Goal: Task Accomplishment & Management: Use online tool/utility

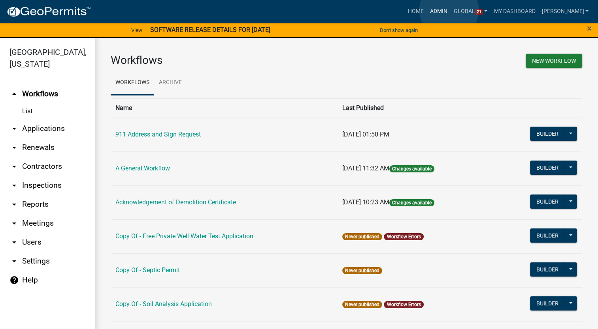
click at [449, 10] on link "Admin" at bounding box center [439, 11] width 24 height 15
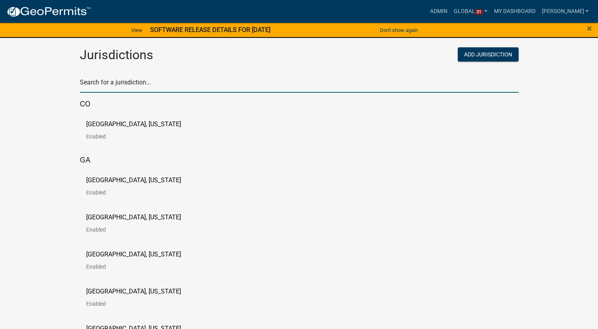
click at [129, 81] on input "text" at bounding box center [299, 85] width 438 height 16
type input "[PERSON_NAME]"
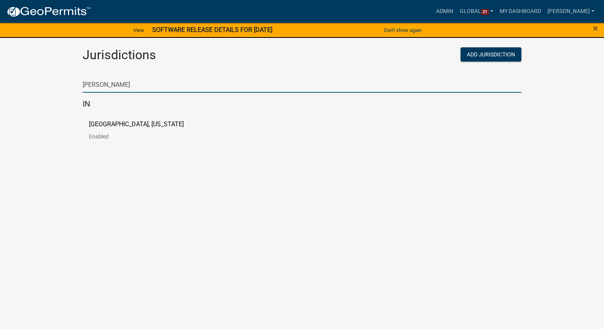
click at [113, 124] on p "[GEOGRAPHIC_DATA], [US_STATE]" at bounding box center [136, 124] width 95 height 6
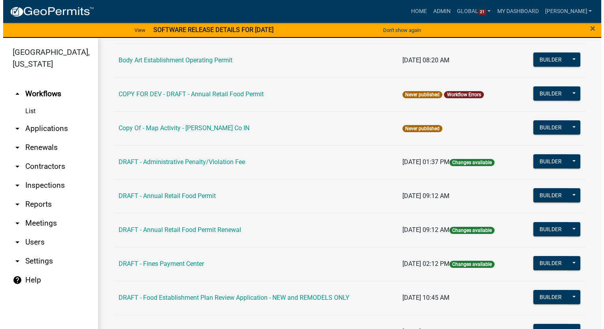
scroll to position [119, 0]
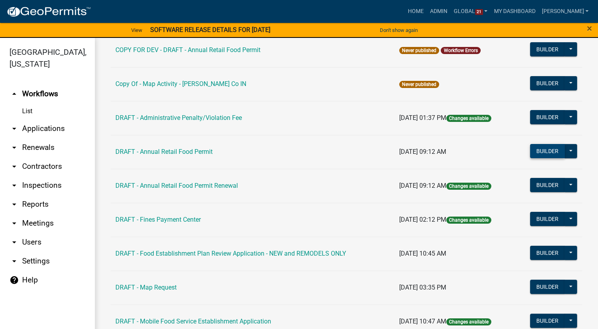
click at [540, 149] on button "Builder" at bounding box center [547, 151] width 35 height 14
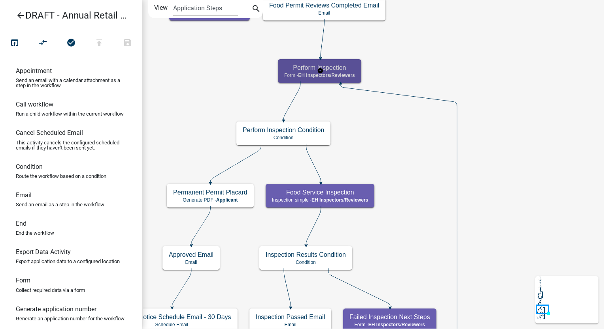
click at [346, 71] on h5 "Perform Inspection" at bounding box center [319, 68] width 71 height 8
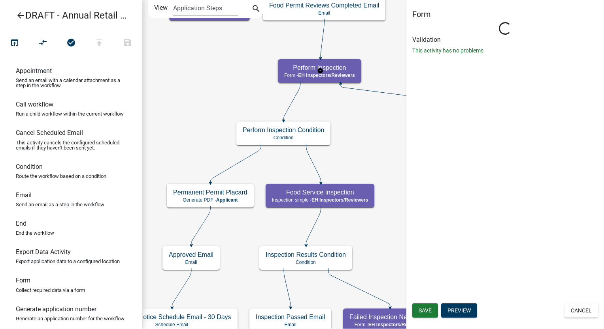
select select "C31B5D90-9A1B-409C-8A96-CB1DC1AB168B"
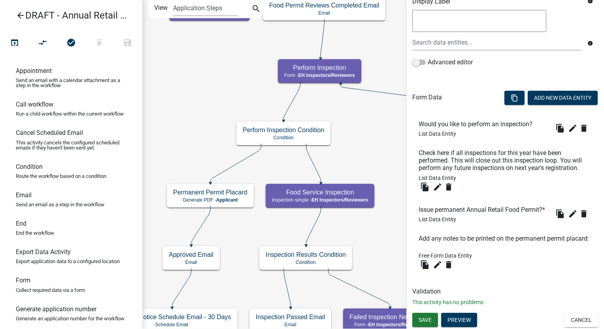
scroll to position [181, 0]
click at [568, 321] on button "Cancel" at bounding box center [581, 320] width 34 height 14
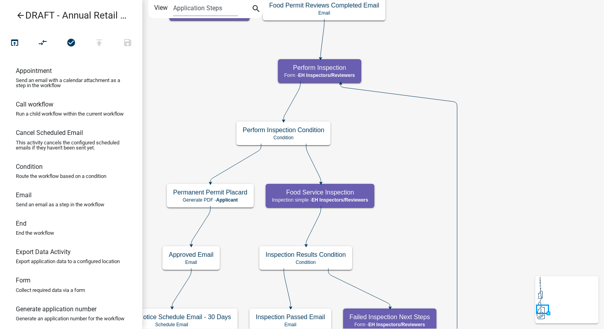
scroll to position [0, 0]
click at [359, 202] on span "EH Inspectors/Reviewers" at bounding box center [339, 201] width 56 height 6
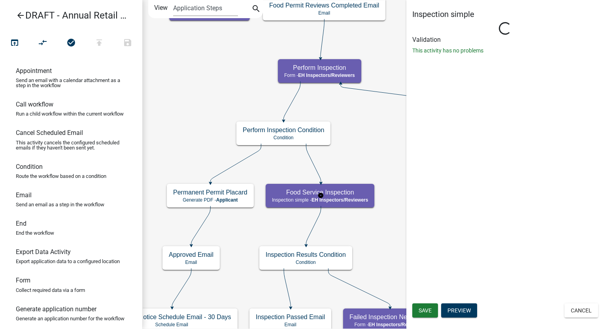
select select "C31B5D90-9A1B-409C-8A96-CB1DC1AB168B"
select select "5756958e-503d-4fb1-bd6b-995ecd786b8b"
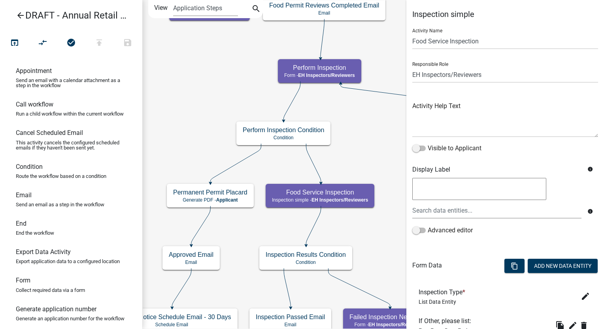
scroll to position [240, 0]
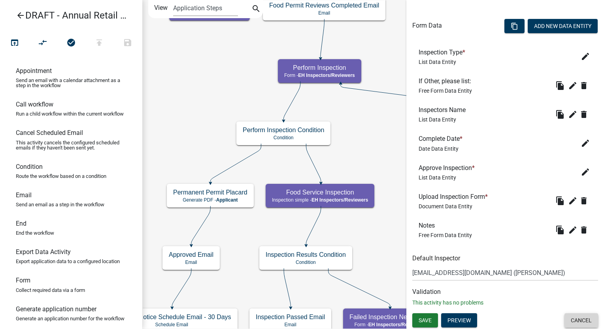
click at [574, 323] on button "Cancel" at bounding box center [581, 321] width 34 height 14
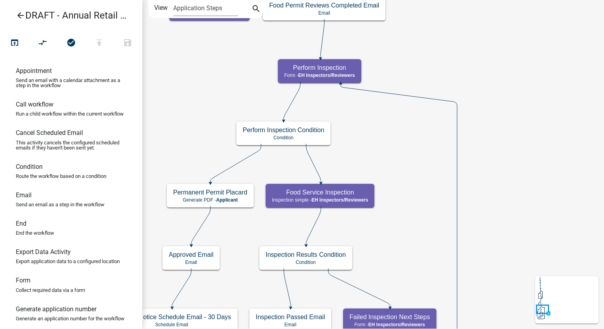
scroll to position [0, 0]
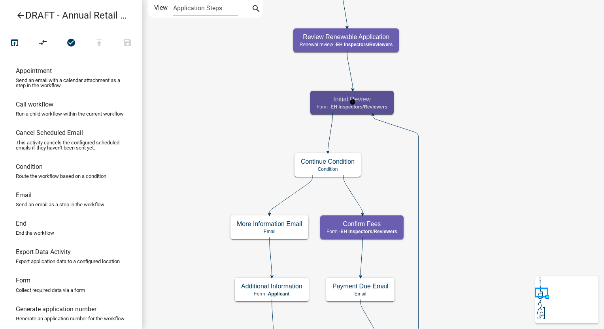
click at [378, 100] on h5 "Initial Review" at bounding box center [351, 100] width 71 height 8
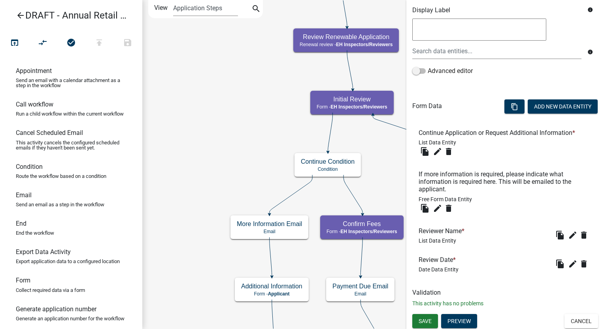
scroll to position [160, 0]
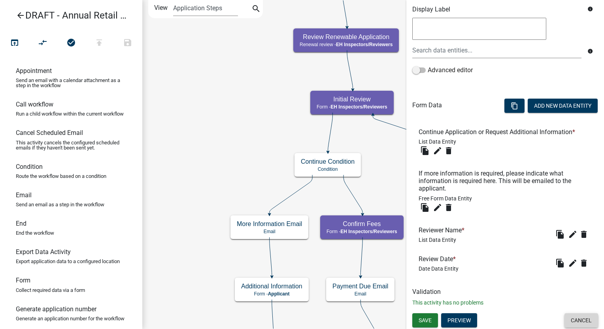
click at [575, 321] on button "Cancel" at bounding box center [581, 321] width 34 height 14
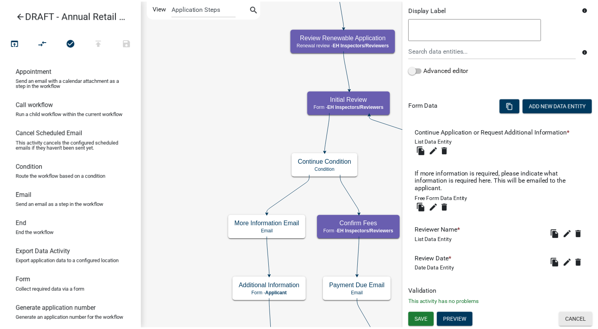
scroll to position [0, 0]
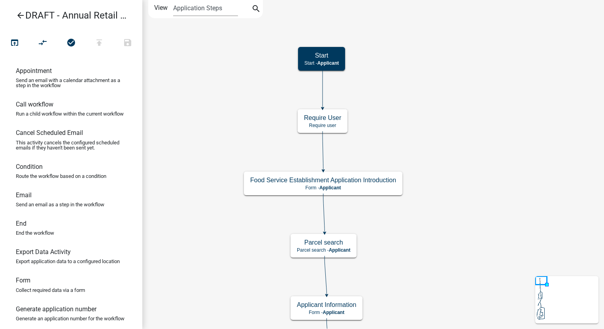
click at [21, 15] on icon "arrow_back" at bounding box center [20, 16] width 9 height 11
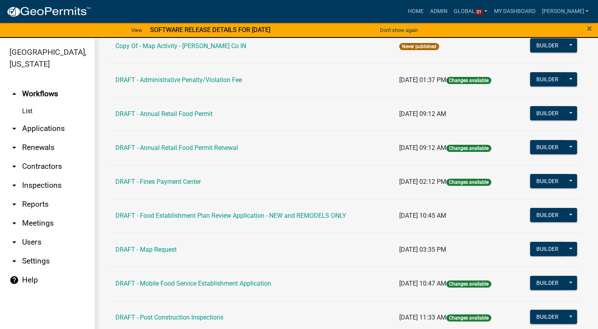
scroll to position [158, 0]
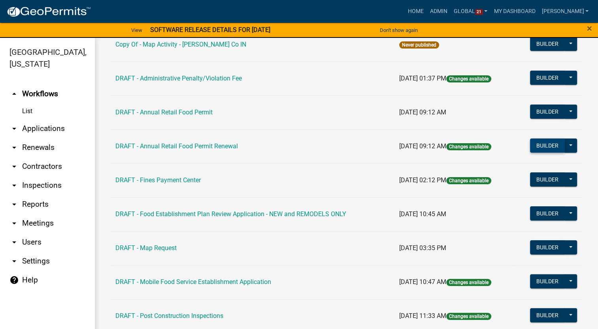
click at [551, 145] on button "Builder" at bounding box center [547, 146] width 35 height 14
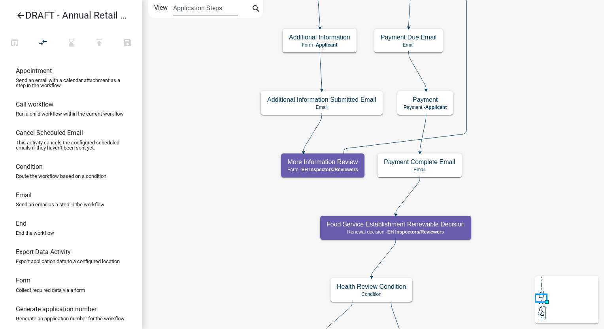
click at [23, 13] on icon "arrow_back" at bounding box center [20, 16] width 9 height 11
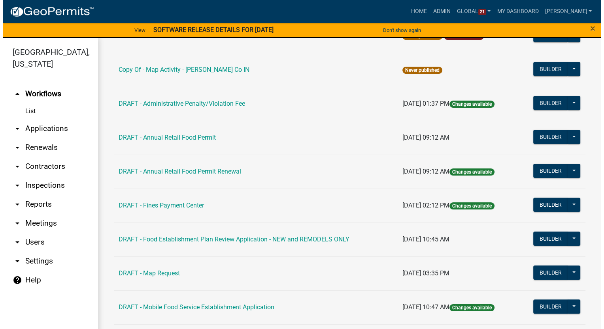
scroll to position [237, 0]
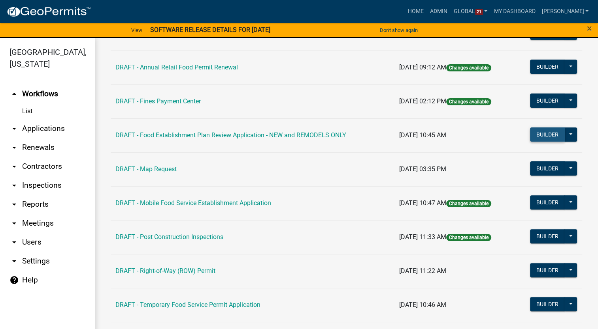
click at [530, 135] on button "Builder" at bounding box center [547, 135] width 35 height 14
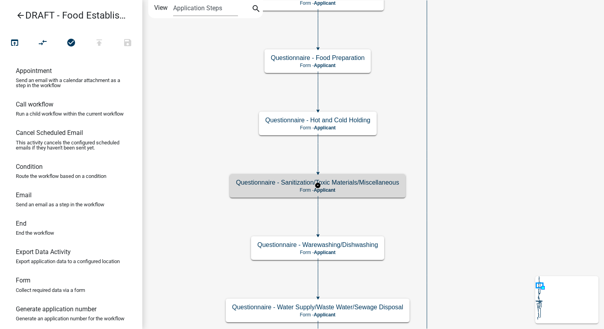
click at [360, 178] on div "Questionnaire - Sanitization/Toxic Materials/Miscellaneous Form - Applicant" at bounding box center [317, 186] width 176 height 24
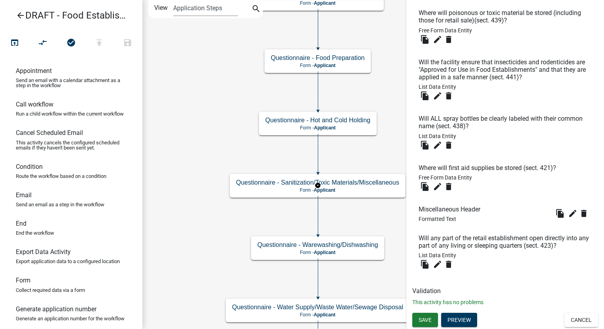
scroll to position [482, 0]
click at [579, 322] on button "Cancel" at bounding box center [581, 320] width 34 height 14
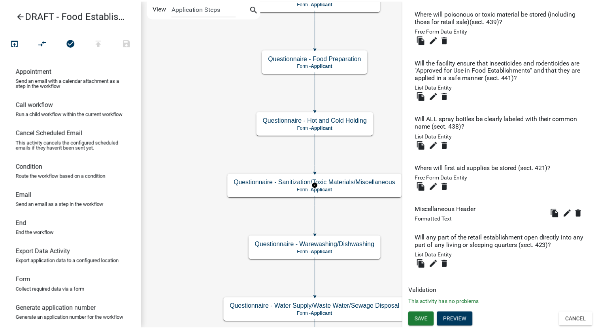
scroll to position [0, 0]
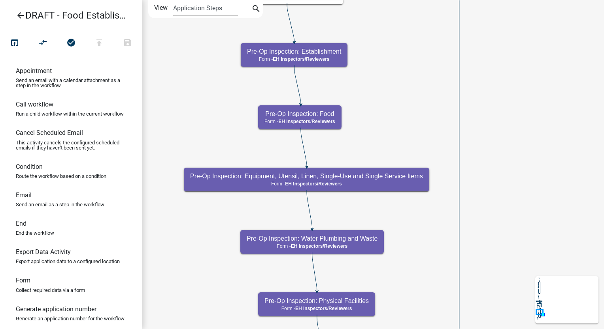
click at [20, 17] on icon "arrow_back" at bounding box center [20, 16] width 9 height 11
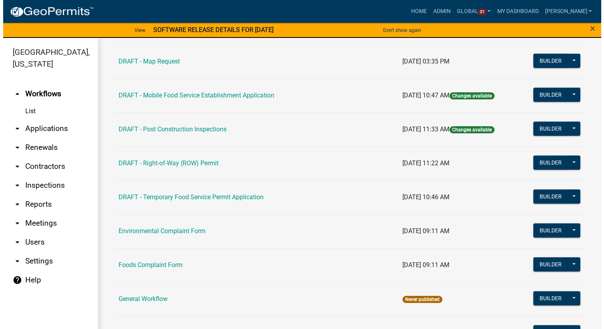
scroll to position [395, 0]
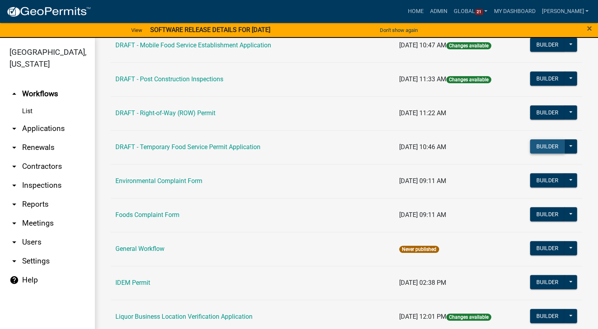
click at [540, 145] on button "Builder" at bounding box center [547, 146] width 35 height 14
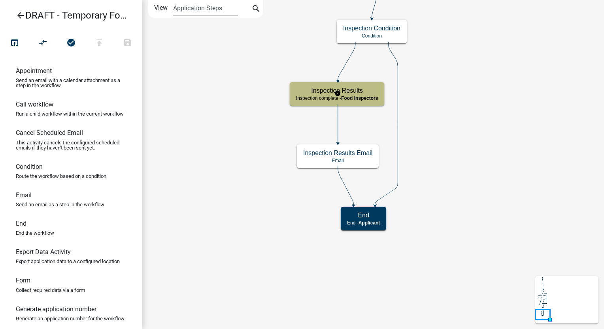
click at [349, 96] on span "Food Inspectors" at bounding box center [359, 99] width 37 height 6
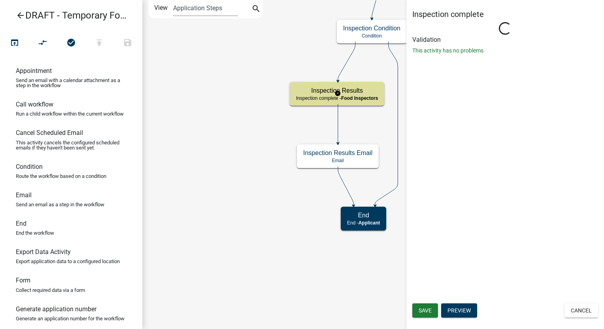
select select "89E15B0C-1F42-414A-8270-DBDA76FCD996"
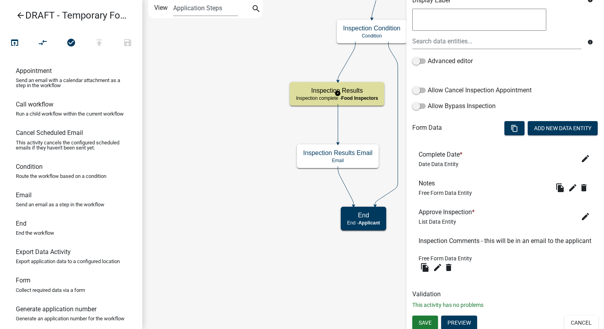
scroll to position [172, 0]
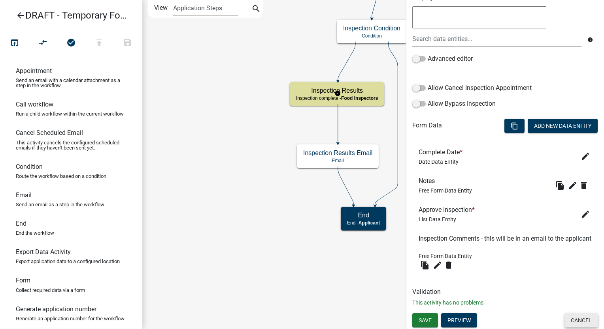
click at [570, 320] on button "Cancel" at bounding box center [581, 321] width 34 height 14
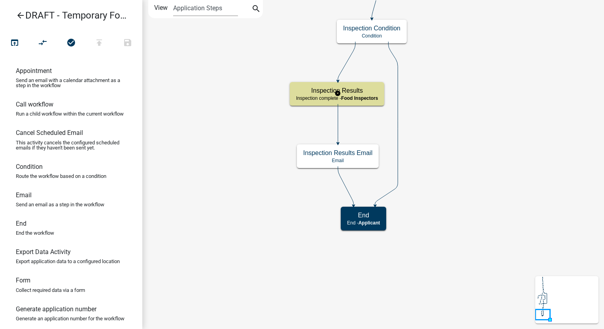
scroll to position [0, 0]
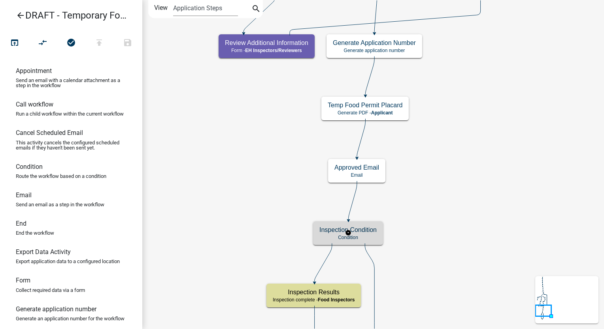
click at [367, 227] on h5 "Inspection Condition" at bounding box center [347, 230] width 57 height 8
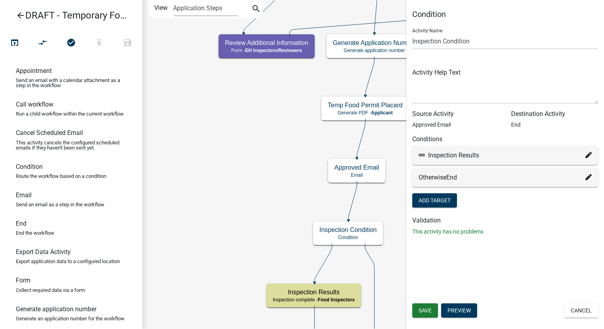
click at [586, 155] on icon at bounding box center [588, 155] width 6 height 6
select select "25: dbcb658b-b512-4c9c-8aed-ef0c5311d262"
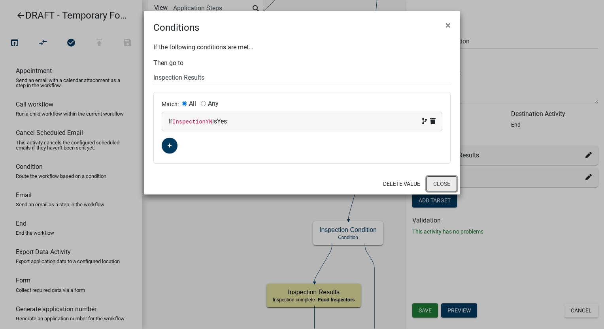
click at [439, 184] on button "Close" at bounding box center [441, 184] width 30 height 15
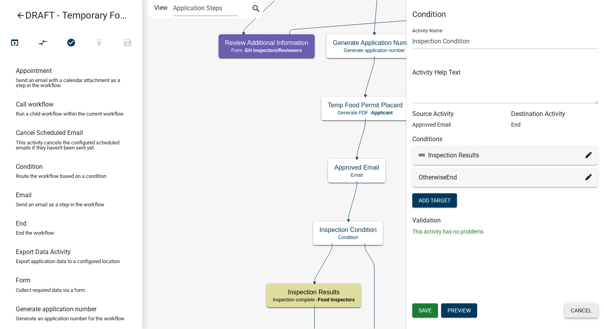
click at [579, 310] on button "Cancel" at bounding box center [581, 311] width 34 height 14
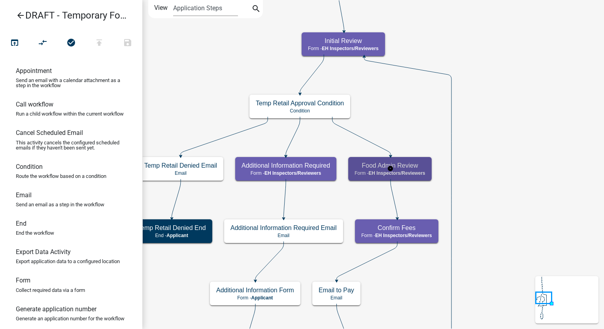
click at [423, 173] on span "EH Inspectors/Reviewers" at bounding box center [396, 174] width 56 height 6
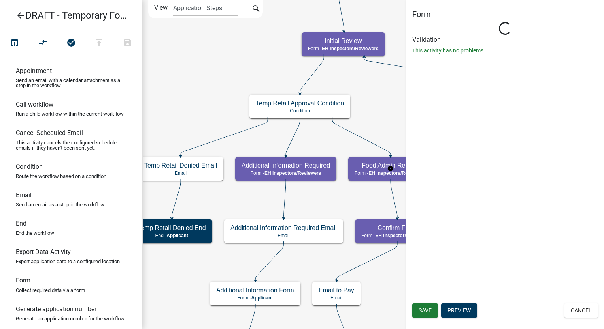
select select "C31B5D90-9A1B-409C-8A96-CB1DC1AB168B"
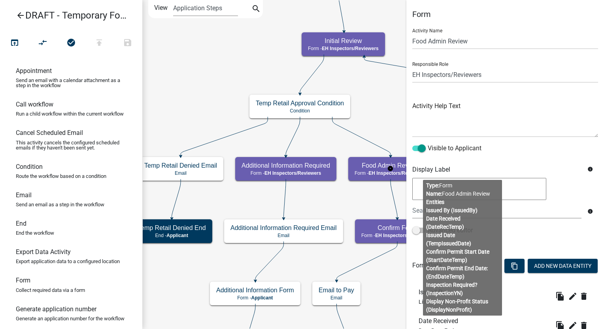
click at [470, 221] on body "Internet Explorer does NOT work with GeoPermits. Get a new browser for more sec…" at bounding box center [302, 164] width 604 height 329
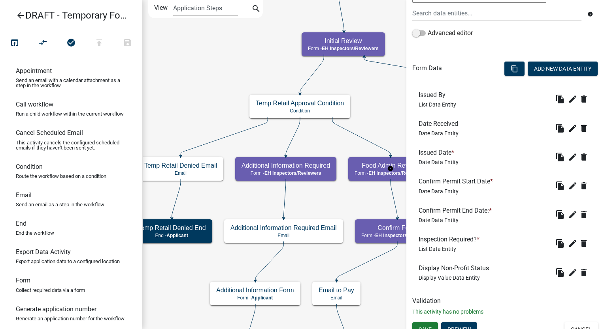
scroll to position [207, 0]
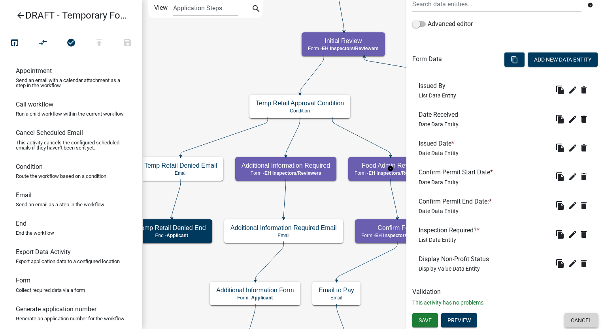
click at [574, 322] on button "Cancel" at bounding box center [581, 321] width 34 height 14
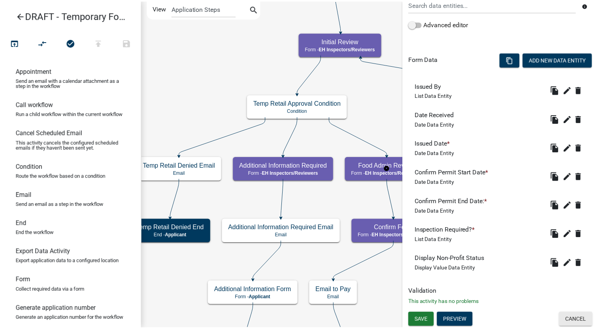
scroll to position [0, 0]
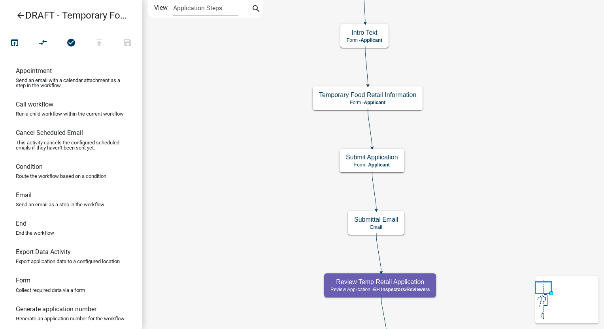
click at [21, 13] on icon "arrow_back" at bounding box center [20, 16] width 9 height 11
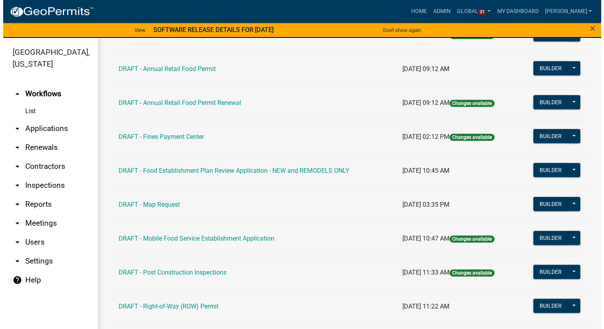
scroll to position [198, 0]
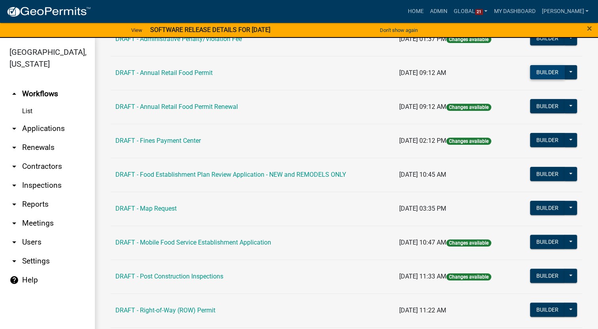
click at [541, 68] on button "Builder" at bounding box center [547, 72] width 35 height 14
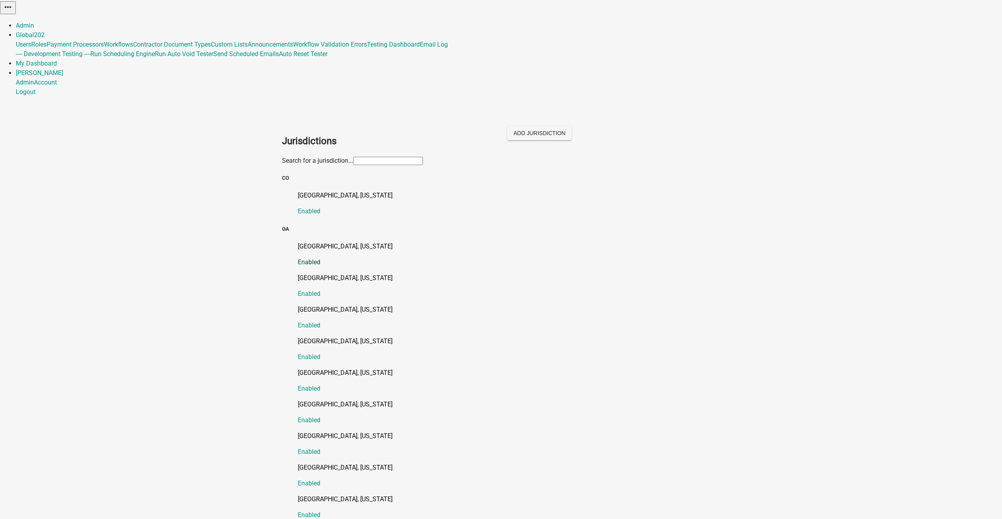
click at [304, 242] on p "[GEOGRAPHIC_DATA], [US_STATE]" at bounding box center [509, 246] width 423 height 9
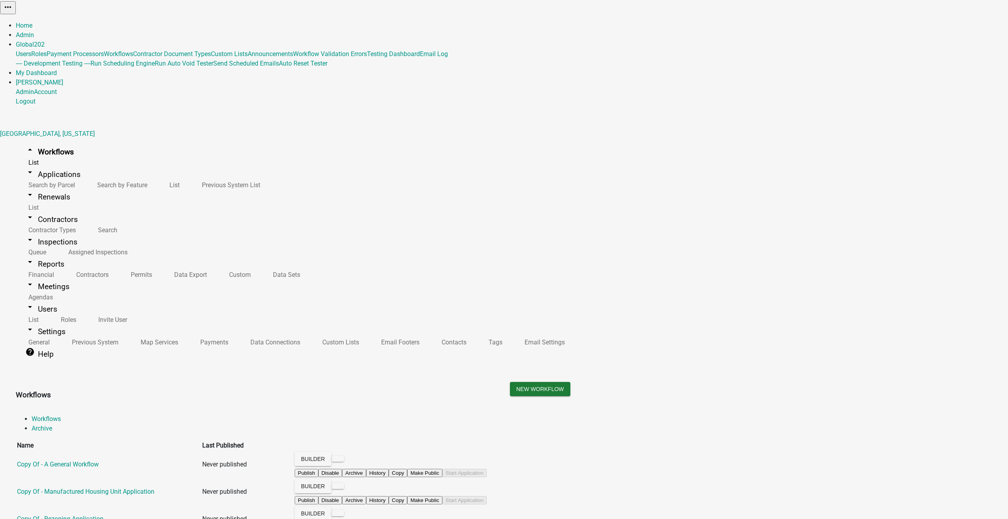
scroll to position [79, 0]
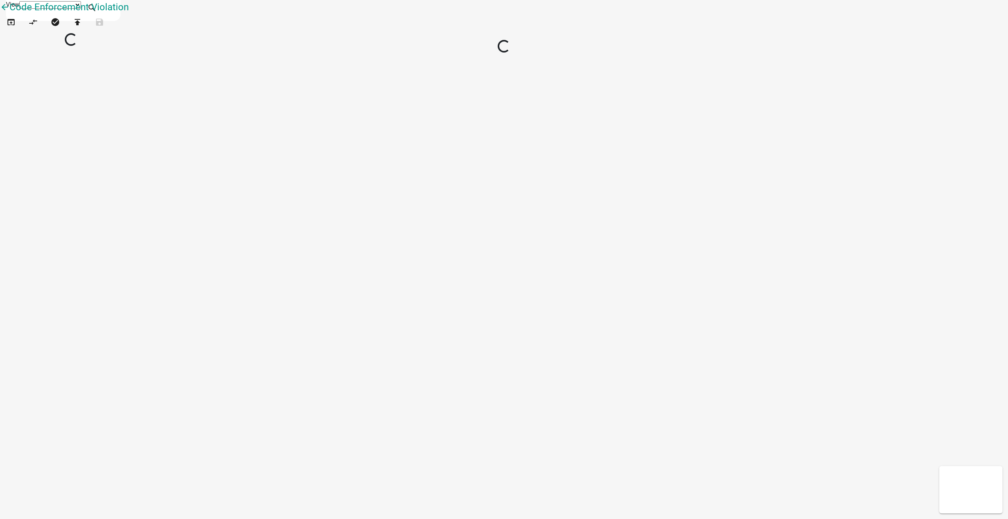
select select "1"
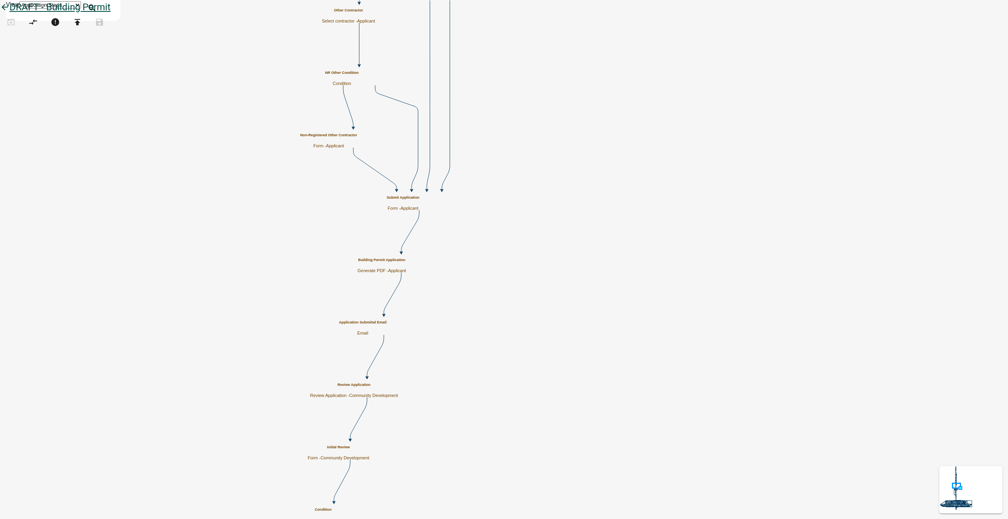
click at [9, 12] on icon "arrow_back" at bounding box center [4, 7] width 9 height 11
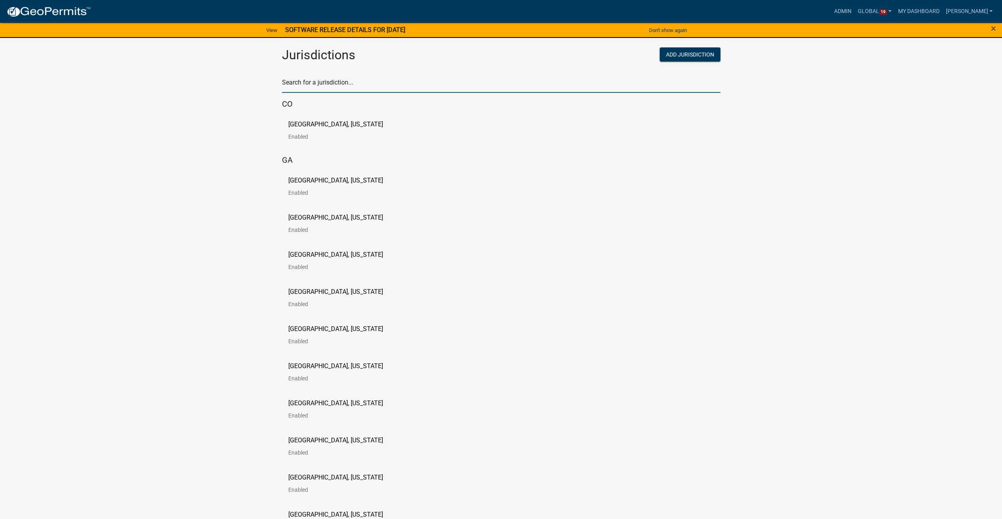
click at [327, 85] on input "text" at bounding box center [501, 85] width 438 height 16
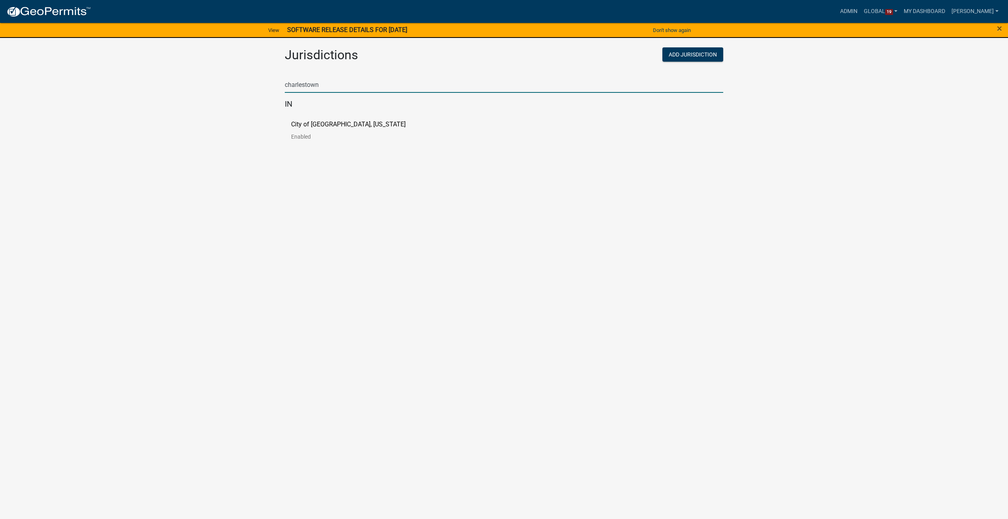
type input "charlestown"
click at [295, 122] on p "City of [GEOGRAPHIC_DATA], [US_STATE]" at bounding box center [348, 124] width 115 height 6
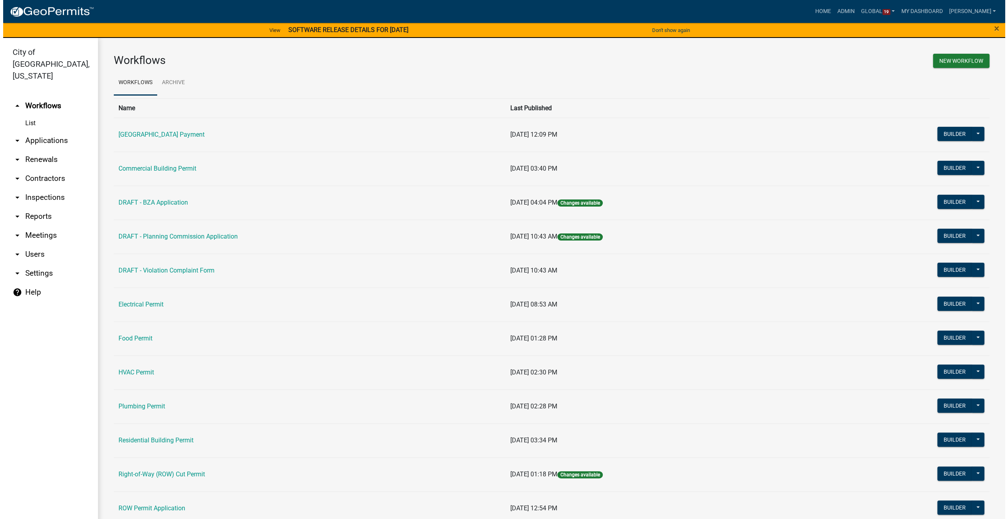
scroll to position [79, 0]
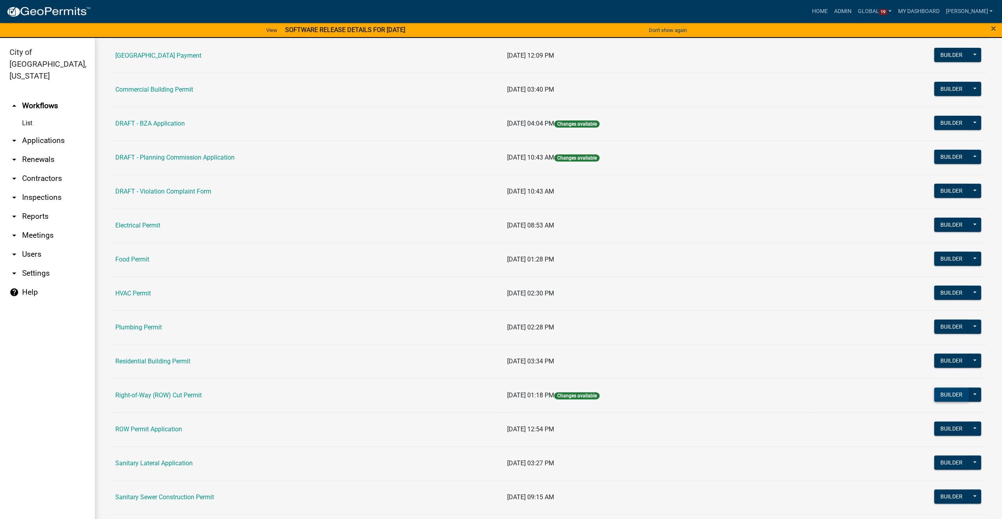
click at [945, 389] on button "Builder" at bounding box center [951, 395] width 35 height 14
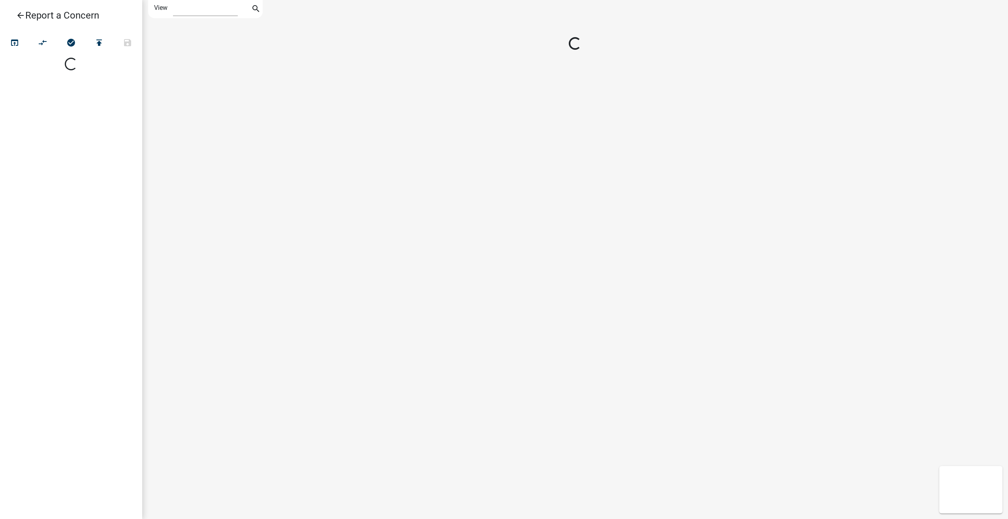
select select "1"
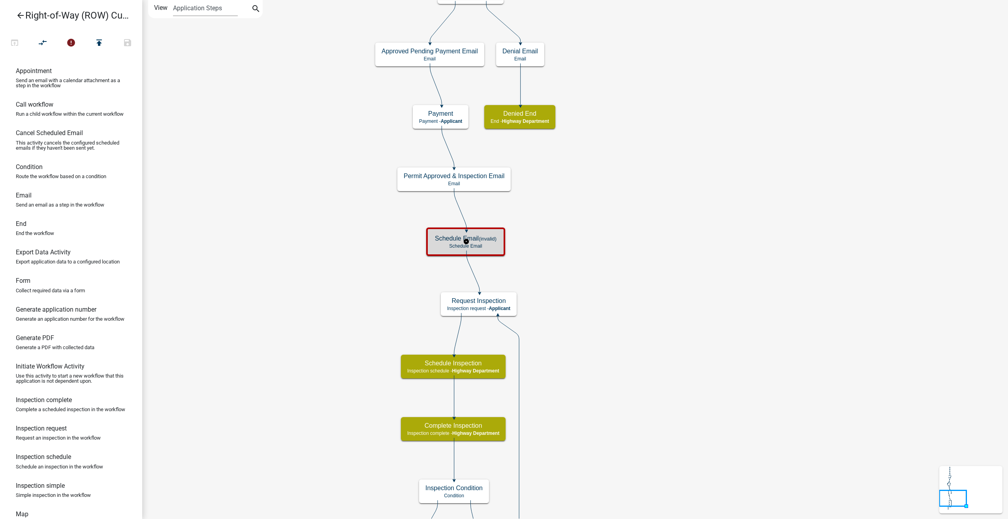
click at [496, 246] on p "Schedule Email" at bounding box center [466, 246] width 62 height 6
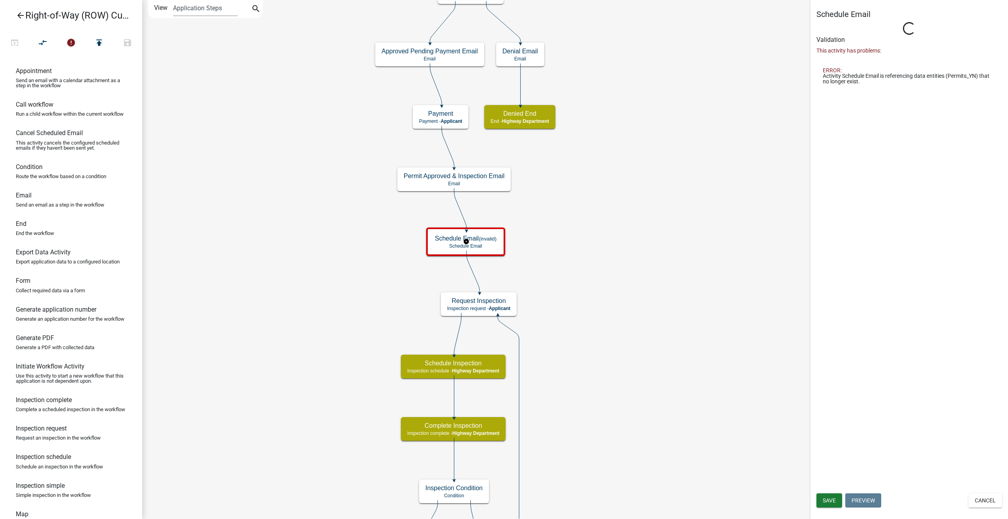
select select "12: 12:00 PM"
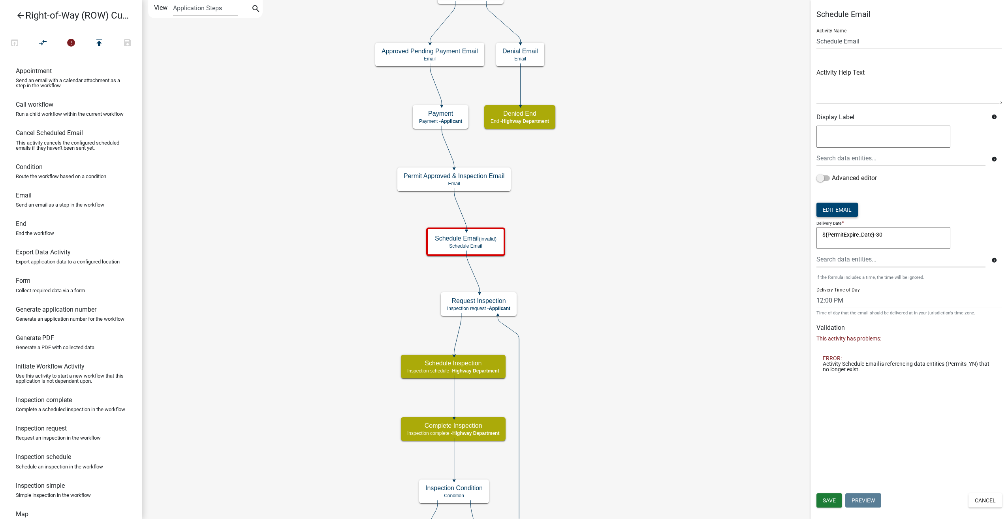
click at [832, 213] on button "Edit Email" at bounding box center [836, 210] width 41 height 14
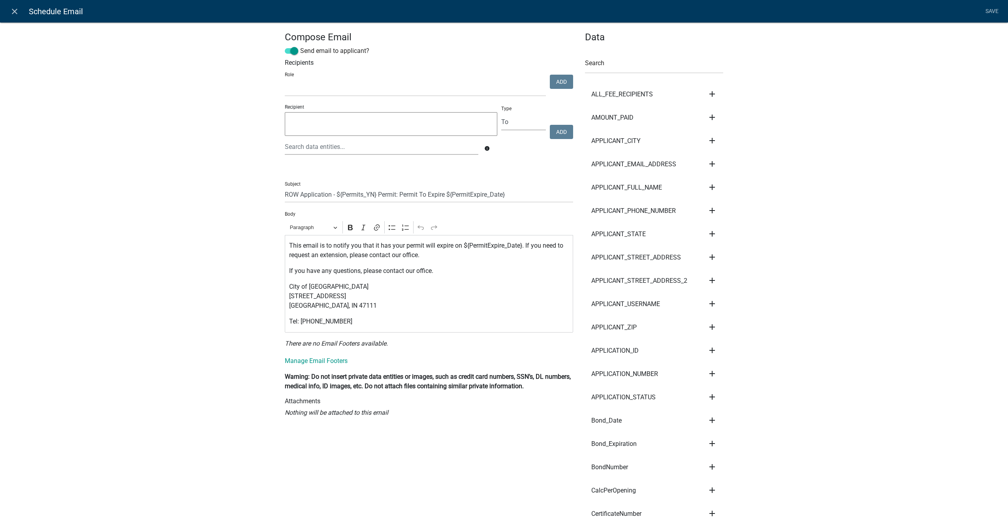
select select
click at [374, 194] on input "ROW Application - ${Permits_YN} Permit: Permit To Expire ${PermitExpire_Date}" at bounding box center [429, 194] width 288 height 16
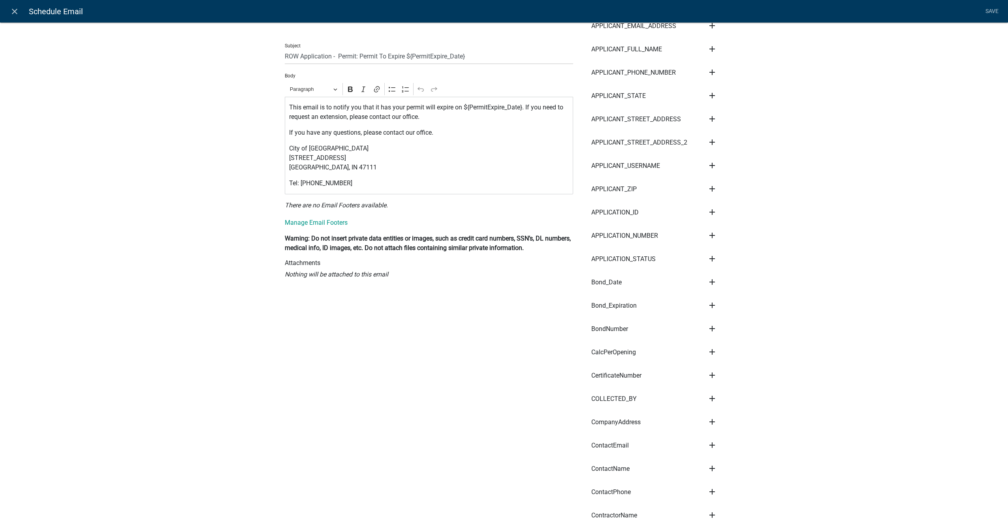
scroll to position [11, 0]
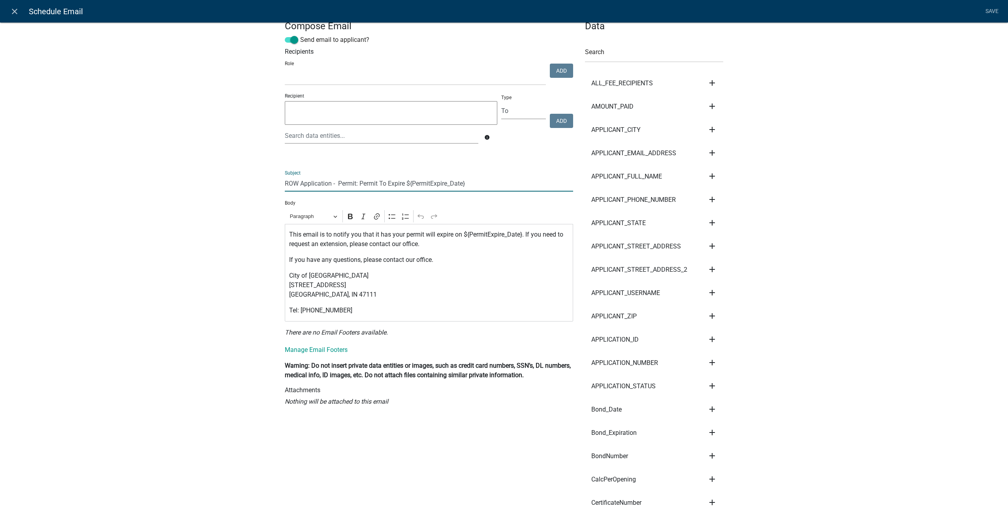
click at [336, 184] on input "ROW Application - Permit: Permit To Expire ${PermitExpire_Date}" at bounding box center [429, 183] width 288 height 16
type input "ROW Permit: Permit To Expire ${PermitExpire_Date}"
click at [991, 10] on link "Save" at bounding box center [992, 11] width 20 height 15
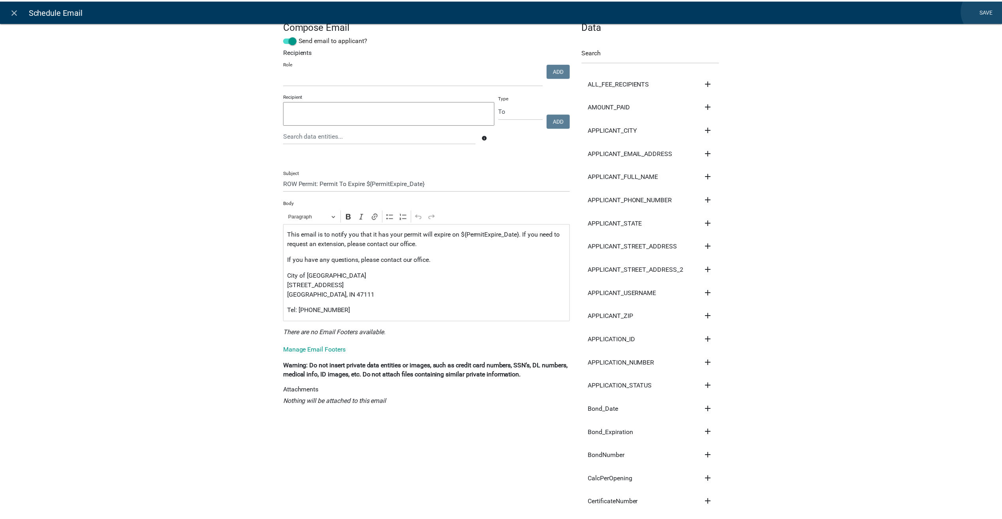
scroll to position [0, 0]
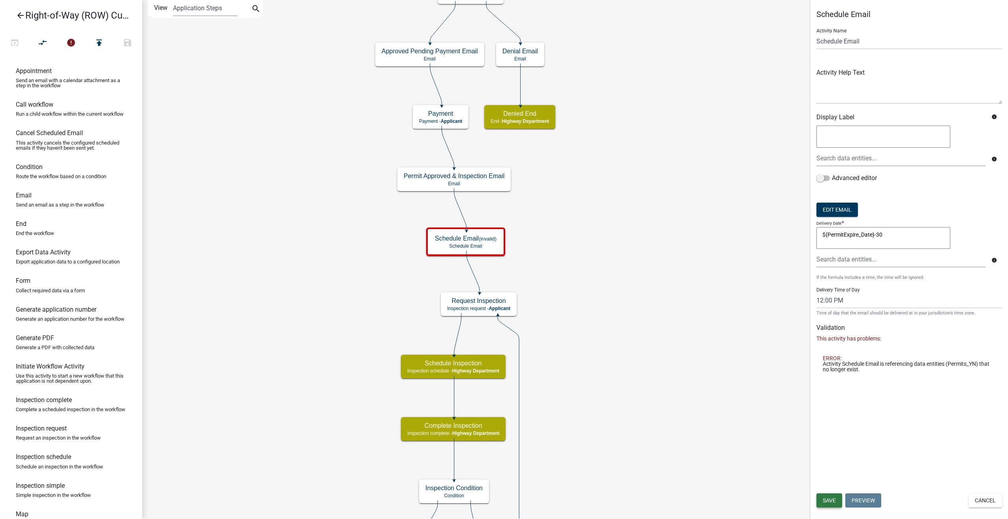
click at [825, 497] on span "Save" at bounding box center [829, 500] width 13 height 6
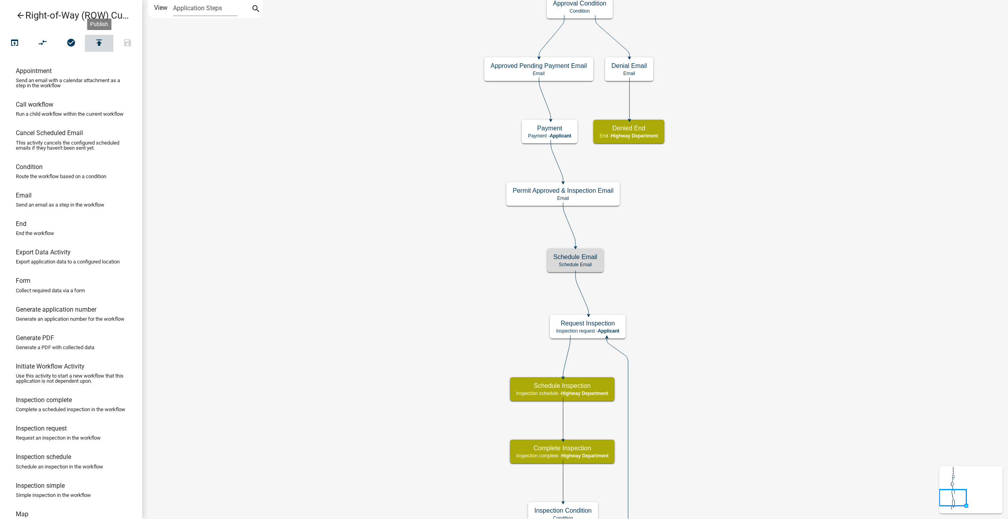
click at [96, 43] on icon "publish" at bounding box center [98, 43] width 9 height 11
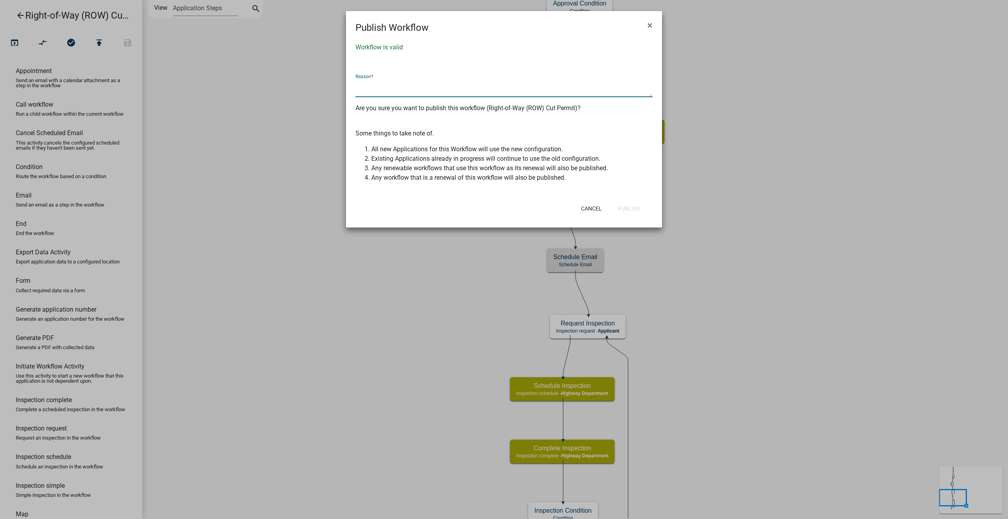
click at [364, 80] on textarea at bounding box center [504, 88] width 297 height 18
type textarea "fixed the Schedule email"
click at [641, 210] on button "Publish" at bounding box center [628, 208] width 35 height 14
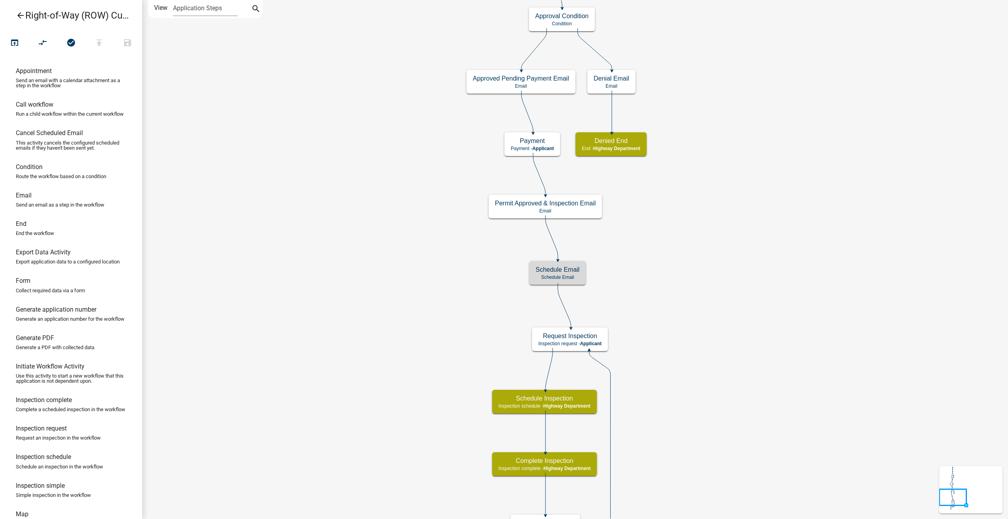
click at [20, 16] on icon "arrow_back" at bounding box center [20, 16] width 9 height 11
